Goal: Navigation & Orientation: Go to known website

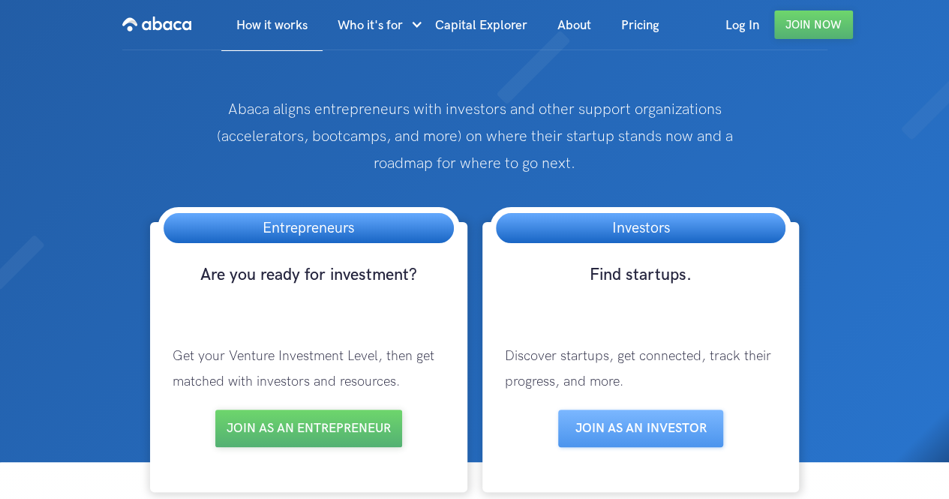
click at [155, 26] on img "home" at bounding box center [156, 24] width 69 height 24
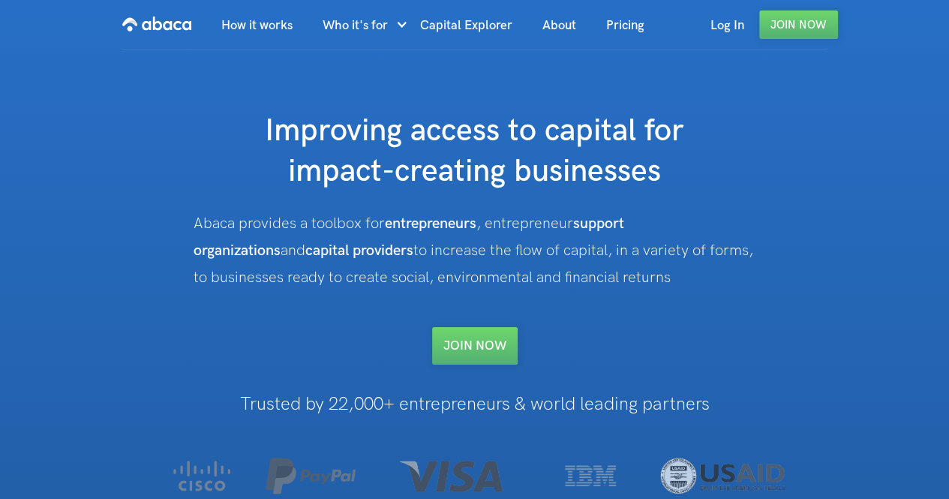
click at [127, 18] on img "home" at bounding box center [156, 24] width 69 height 24
click at [188, 27] on img "home" at bounding box center [156, 24] width 69 height 24
click at [483, 359] on link "Join NOW" at bounding box center [475, 346] width 86 height 38
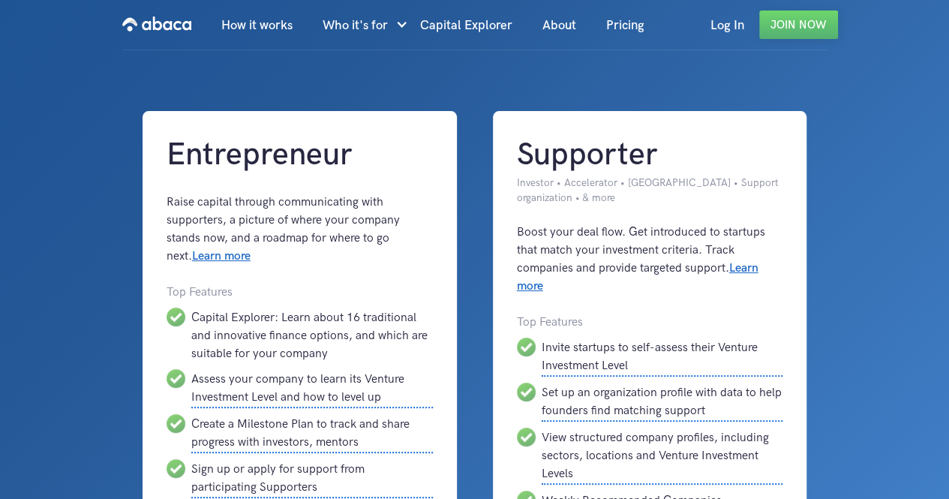
click at [162, 26] on img "home" at bounding box center [156, 24] width 69 height 24
